Goal: Task Accomplishment & Management: Use online tool/utility

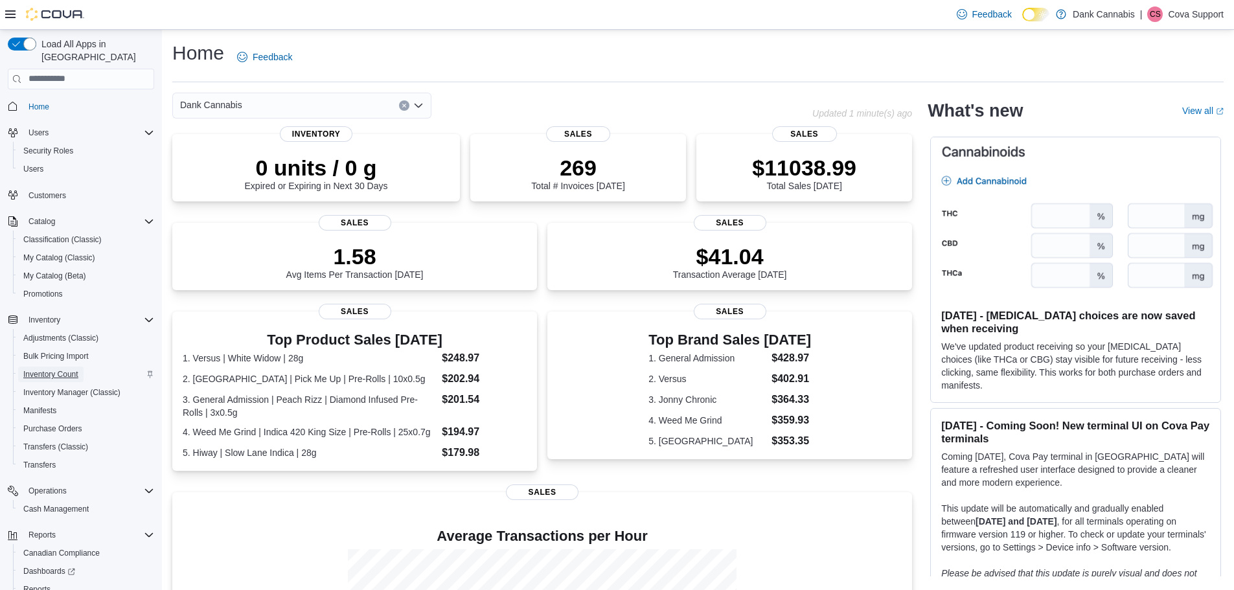
click at [73, 369] on span "Inventory Count" at bounding box center [50, 374] width 55 height 10
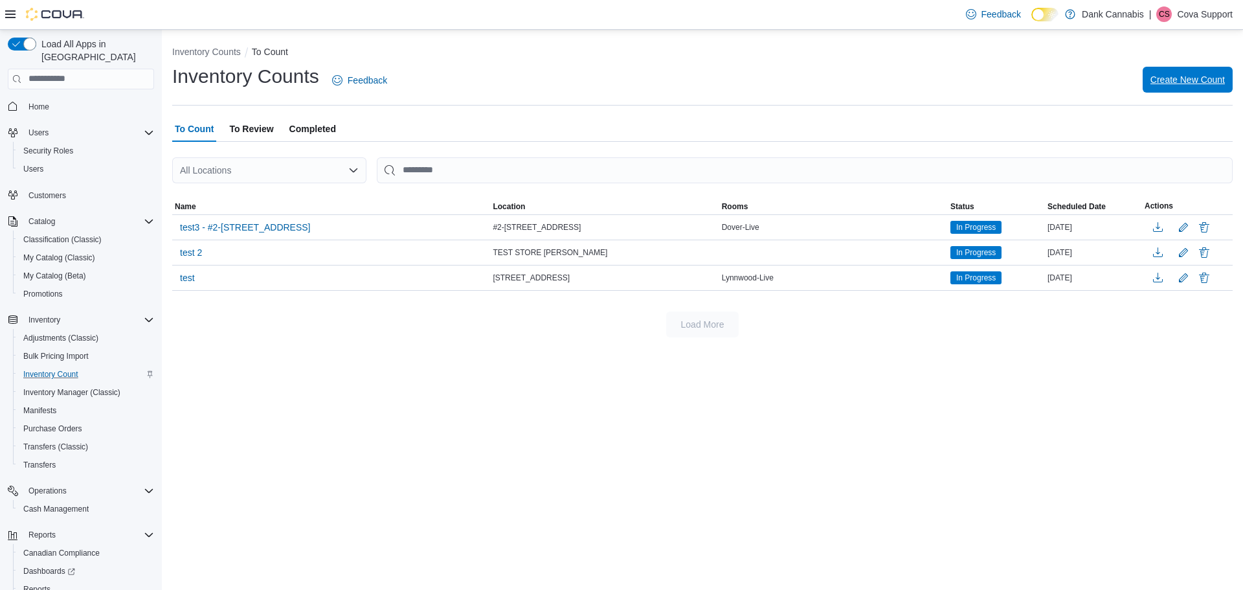
click at [1192, 74] on span "Create New Count" at bounding box center [1188, 79] width 74 height 13
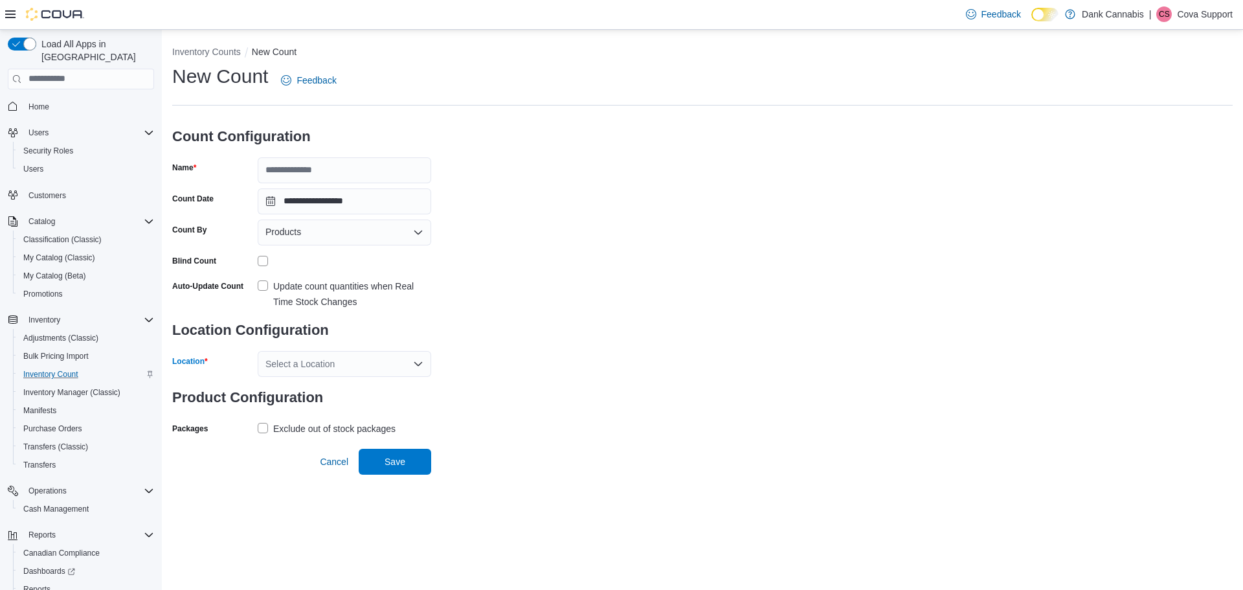
click at [411, 367] on div "Select a Location" at bounding box center [345, 364] width 174 height 26
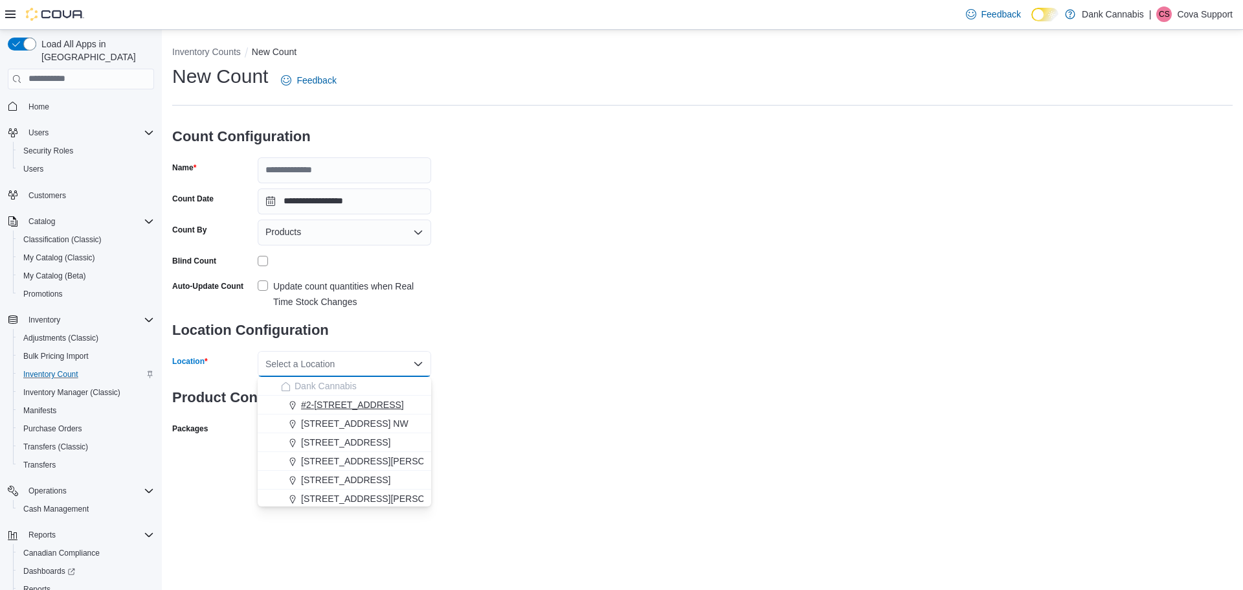
click at [335, 401] on span "#2-[STREET_ADDRESS]" at bounding box center [352, 404] width 103 height 13
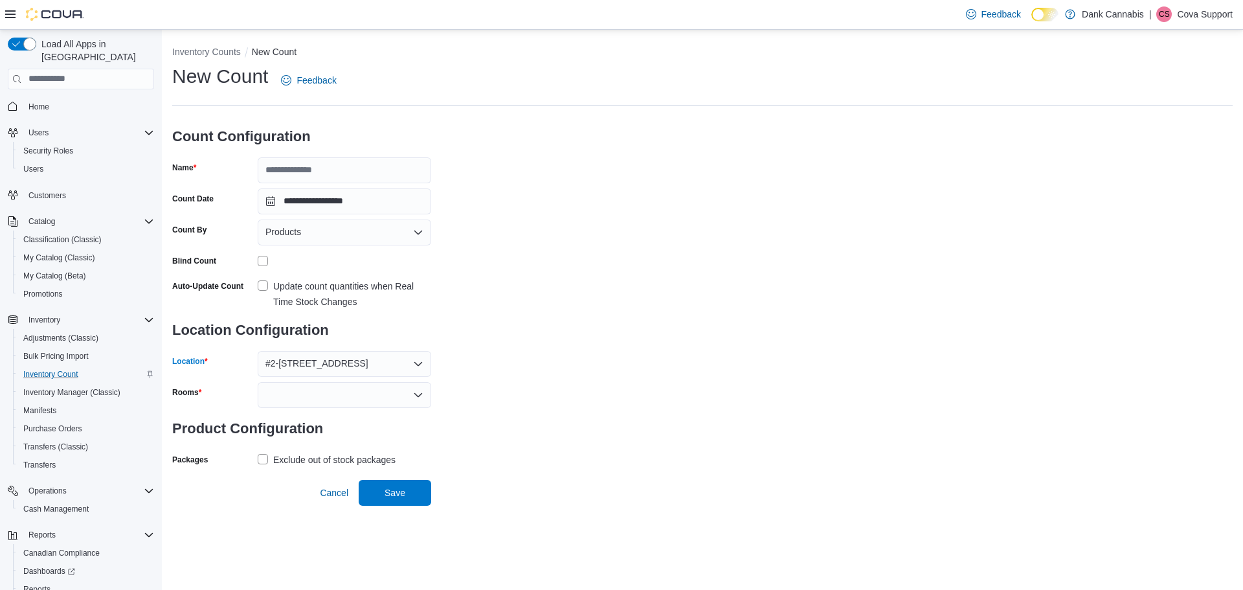
click at [426, 365] on div "#2-3525 26th Ave SE" at bounding box center [345, 364] width 174 height 26
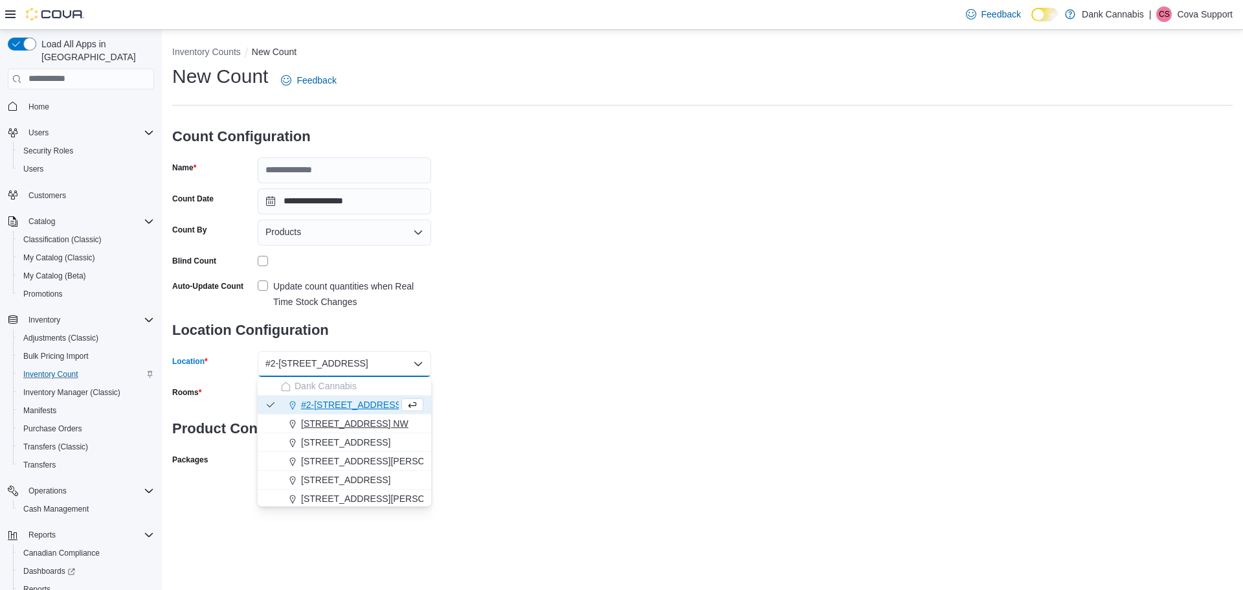
click at [370, 419] on span "1829 Ranchlands Blvd. NW" at bounding box center [355, 423] width 108 height 13
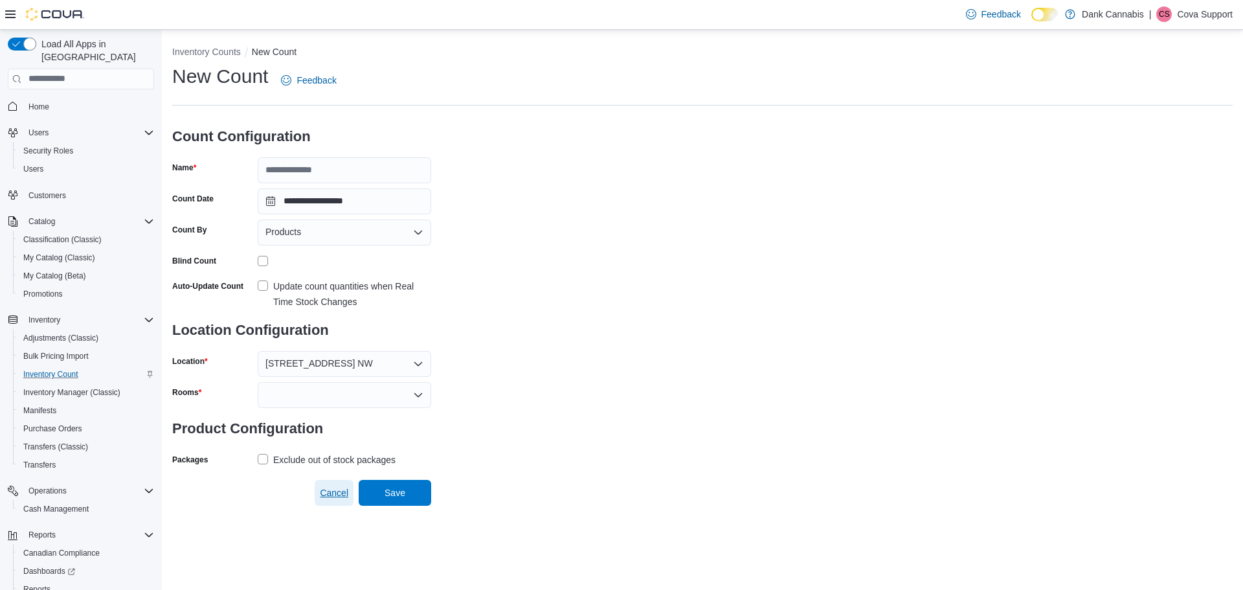
click at [341, 493] on span "Cancel" at bounding box center [334, 492] width 28 height 13
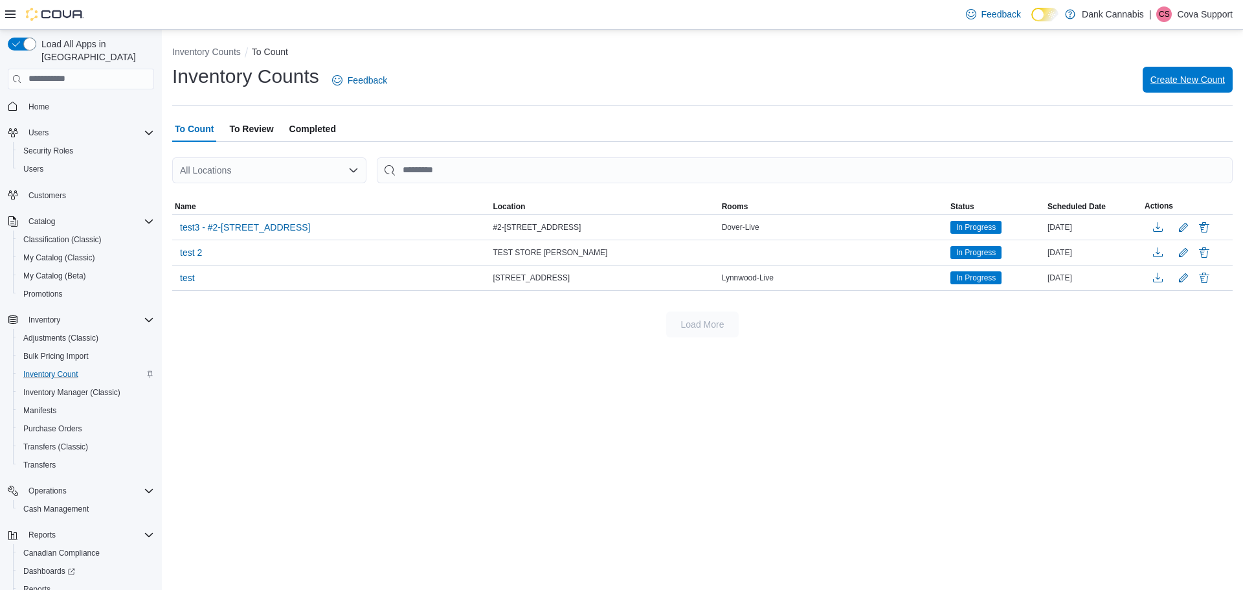
click at [1199, 82] on span "Create New Count" at bounding box center [1188, 79] width 74 height 13
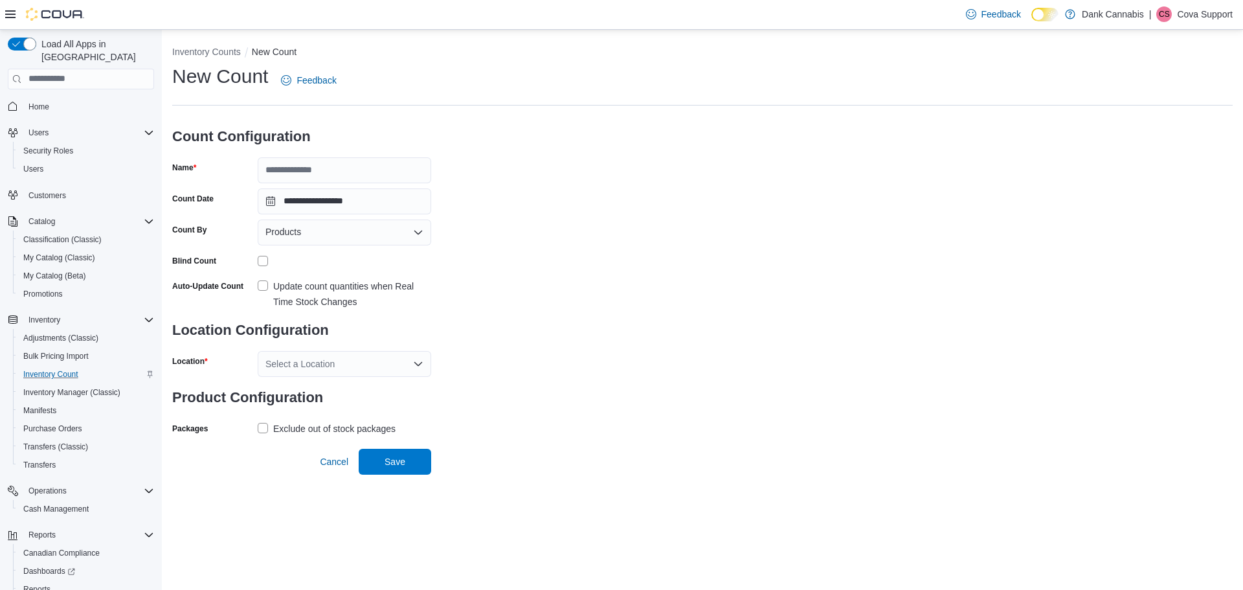
click at [422, 371] on div "Select a Location" at bounding box center [345, 364] width 174 height 26
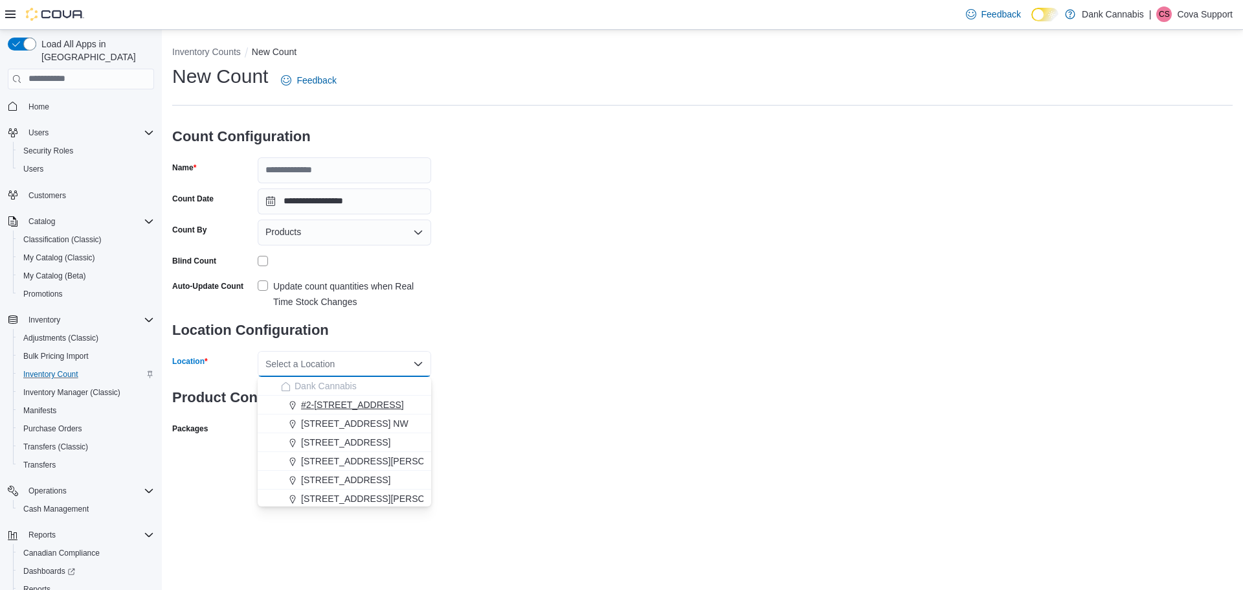
click at [384, 409] on span "#2-3525 26th Ave SE" at bounding box center [352, 404] width 103 height 13
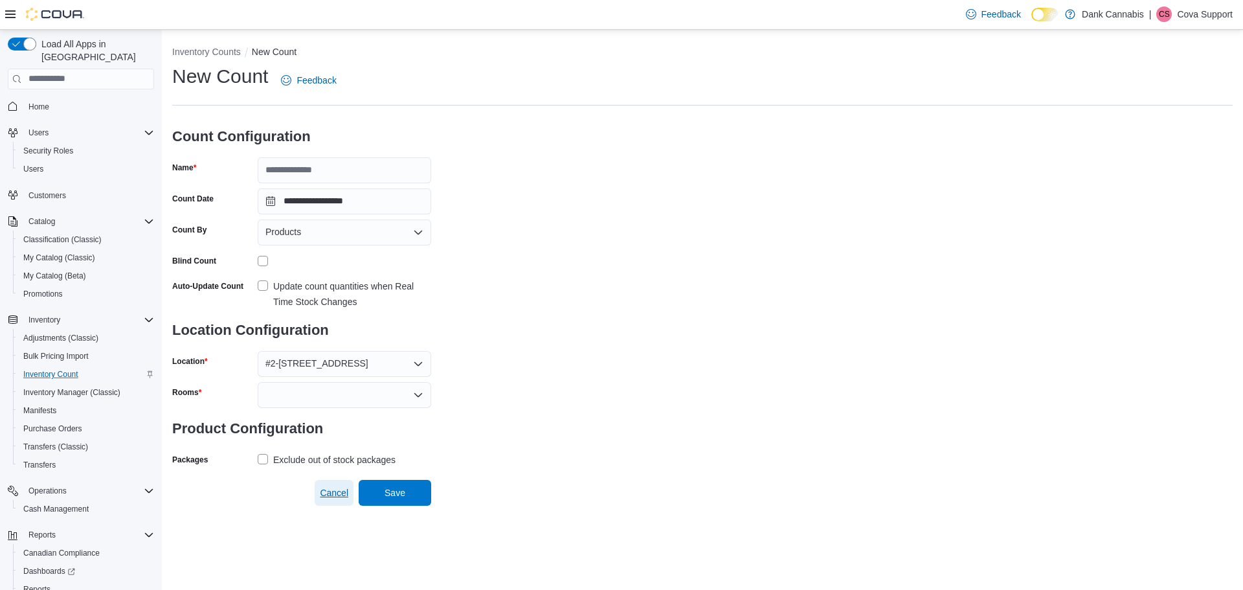
click at [337, 493] on span "Cancel" at bounding box center [334, 492] width 28 height 13
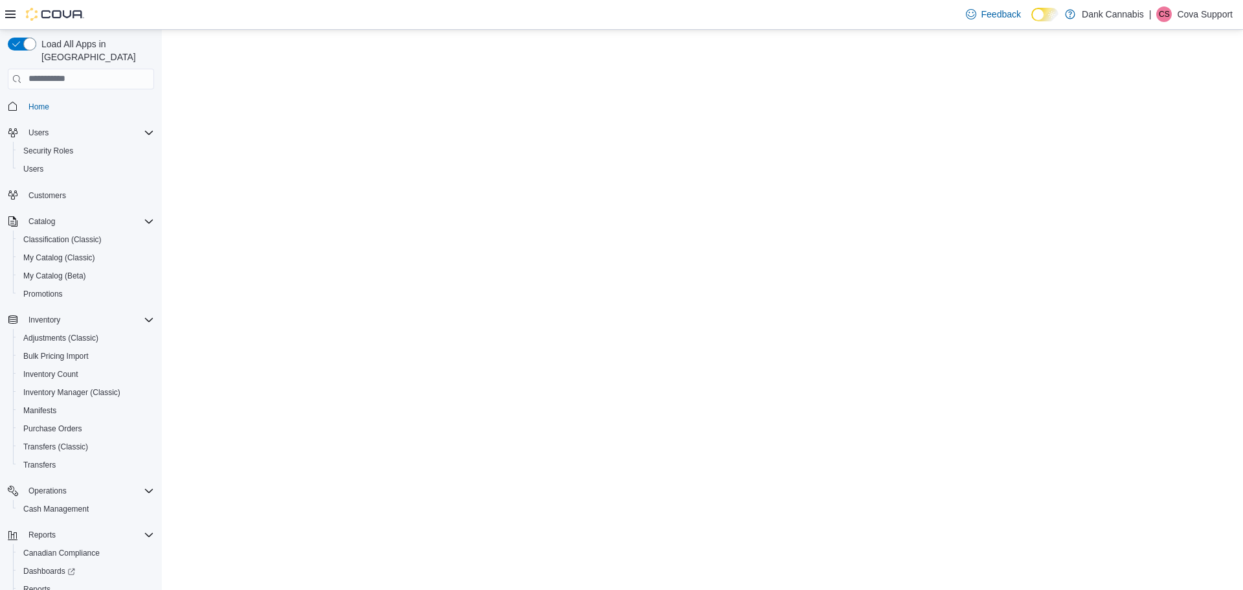
click at [1221, 10] on p "Cova Support" at bounding box center [1205, 14] width 56 height 16
click at [1155, 125] on span "Sign Out" at bounding box center [1149, 126] width 35 height 13
